Goal: Transaction & Acquisition: Purchase product/service

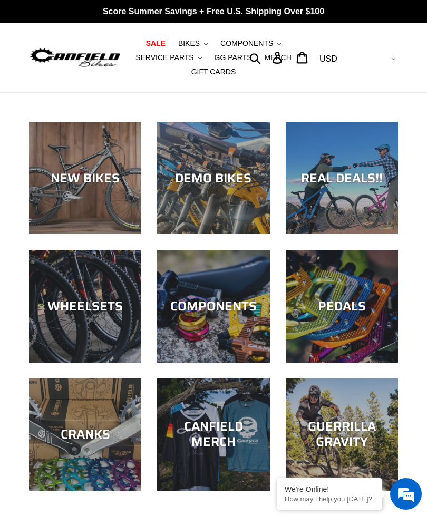
click at [191, 49] on button "BIKES .cls-1{fill:#231f20}" at bounding box center [193, 43] width 40 height 14
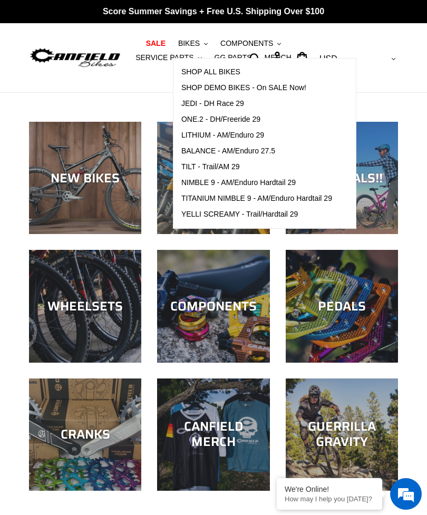
click at [203, 133] on span "LITHIUM - AM/Enduro 29" at bounding box center [222, 135] width 83 height 9
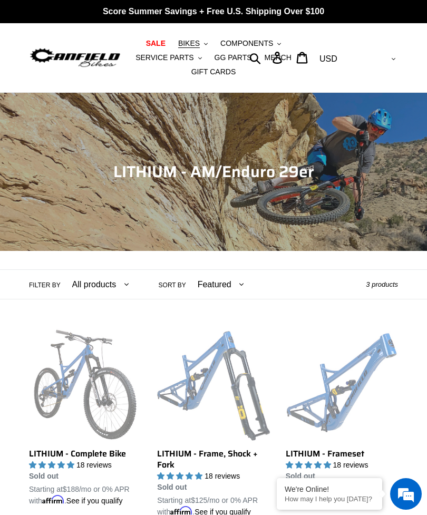
click at [194, 41] on span "BIKES" at bounding box center [189, 43] width 22 height 9
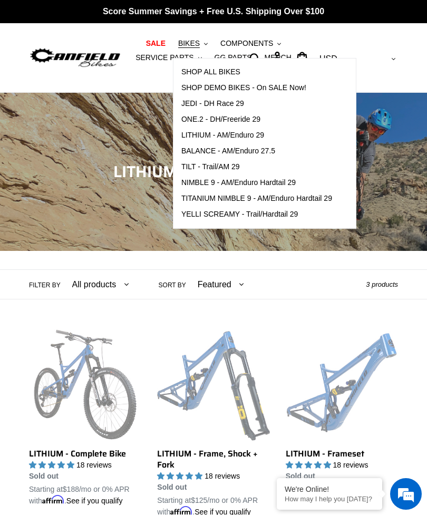
click at [205, 91] on span "SHOP DEMO BIKES - On SALE Now!" at bounding box center [243, 87] width 125 height 9
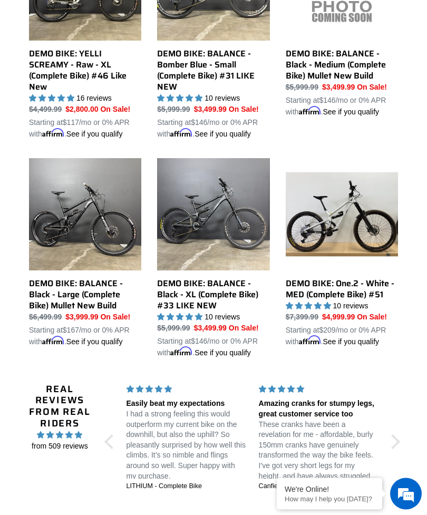
scroll to position [630, 0]
click at [179, 306] on link "DEMO BIKE: BALANCE - Black - XL (Complete Bike) #33 LIKE NEW" at bounding box center [213, 258] width 112 height 200
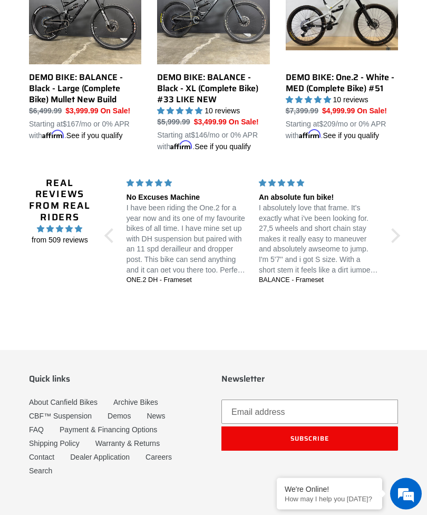
scroll to position [836, 0]
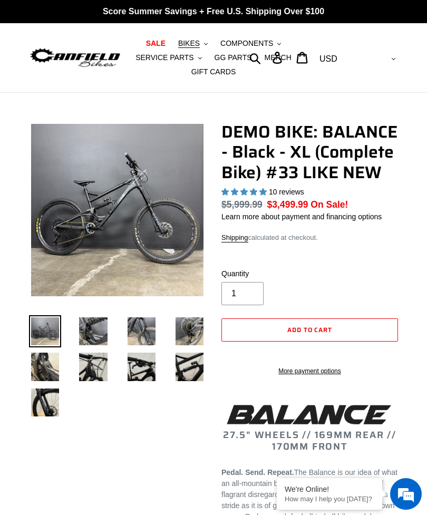
select select "highest-rating"
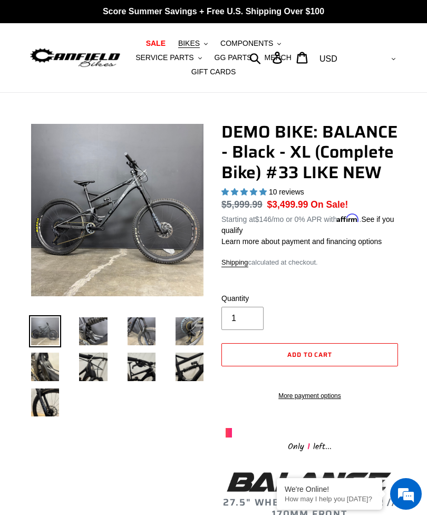
click at [98, 338] on img at bounding box center [93, 331] width 32 height 32
